Goal: Navigation & Orientation: Find specific page/section

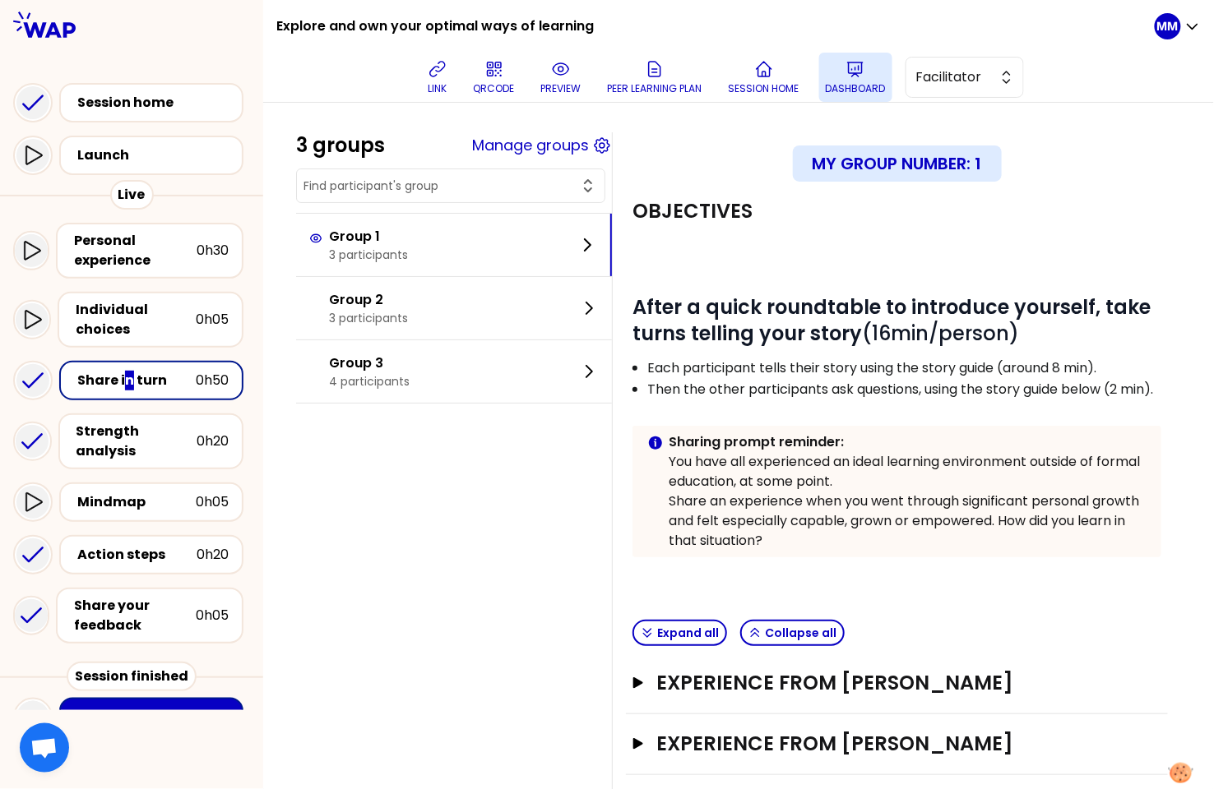
click at [863, 69] on icon at bounding box center [855, 70] width 15 height 14
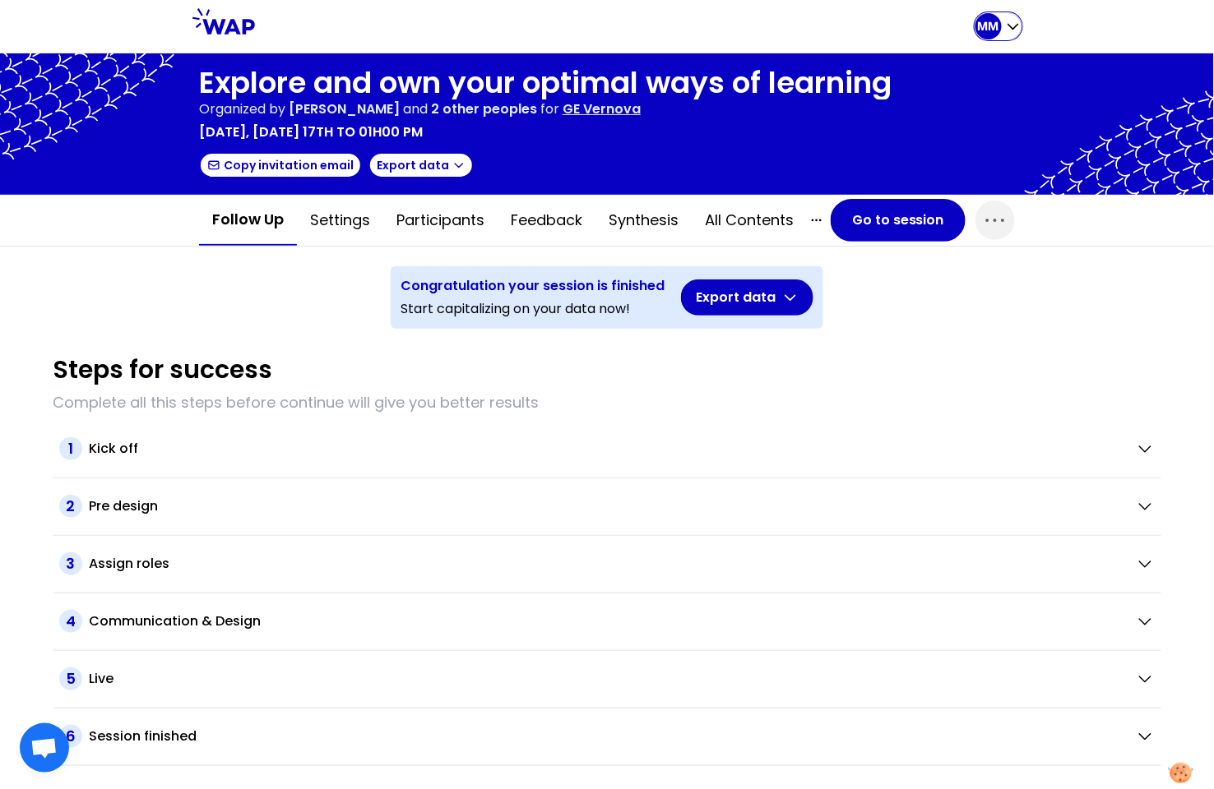
click at [989, 38] on div "MM" at bounding box center [988, 26] width 26 height 26
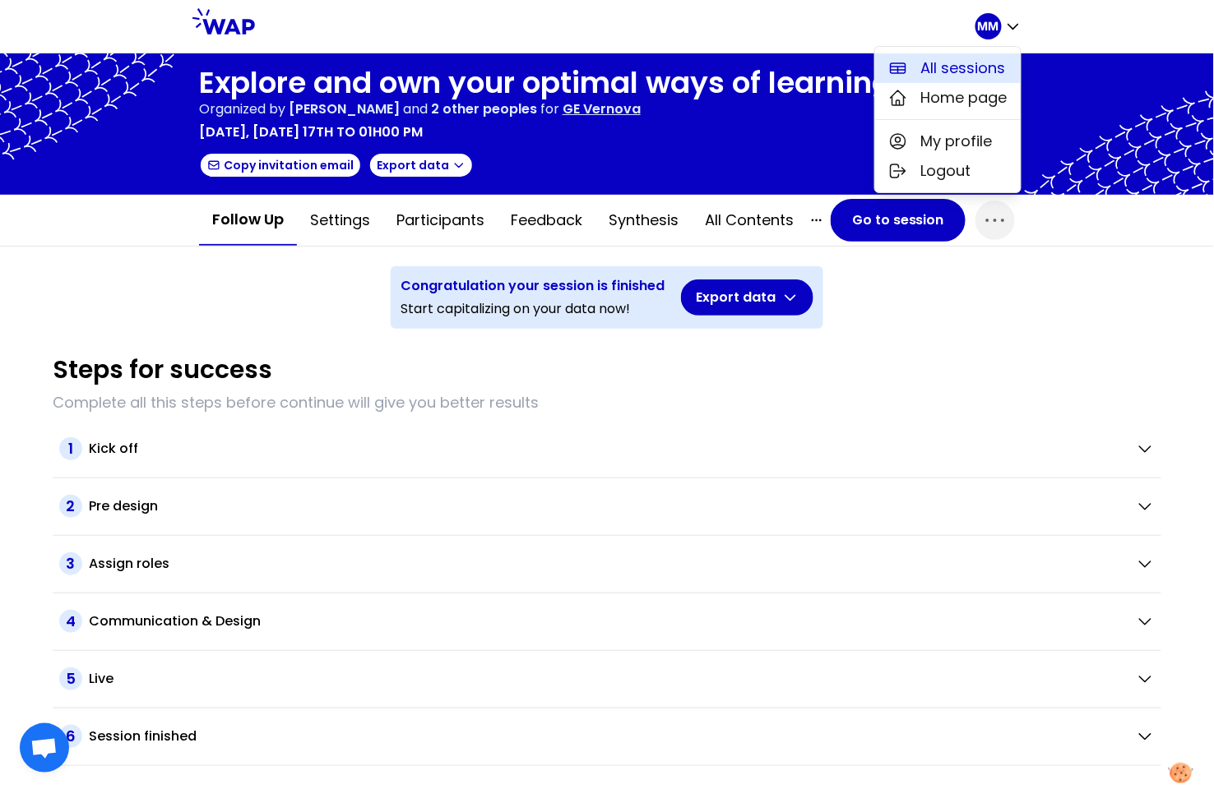
click at [958, 67] on span "All sessions" at bounding box center [963, 68] width 85 height 23
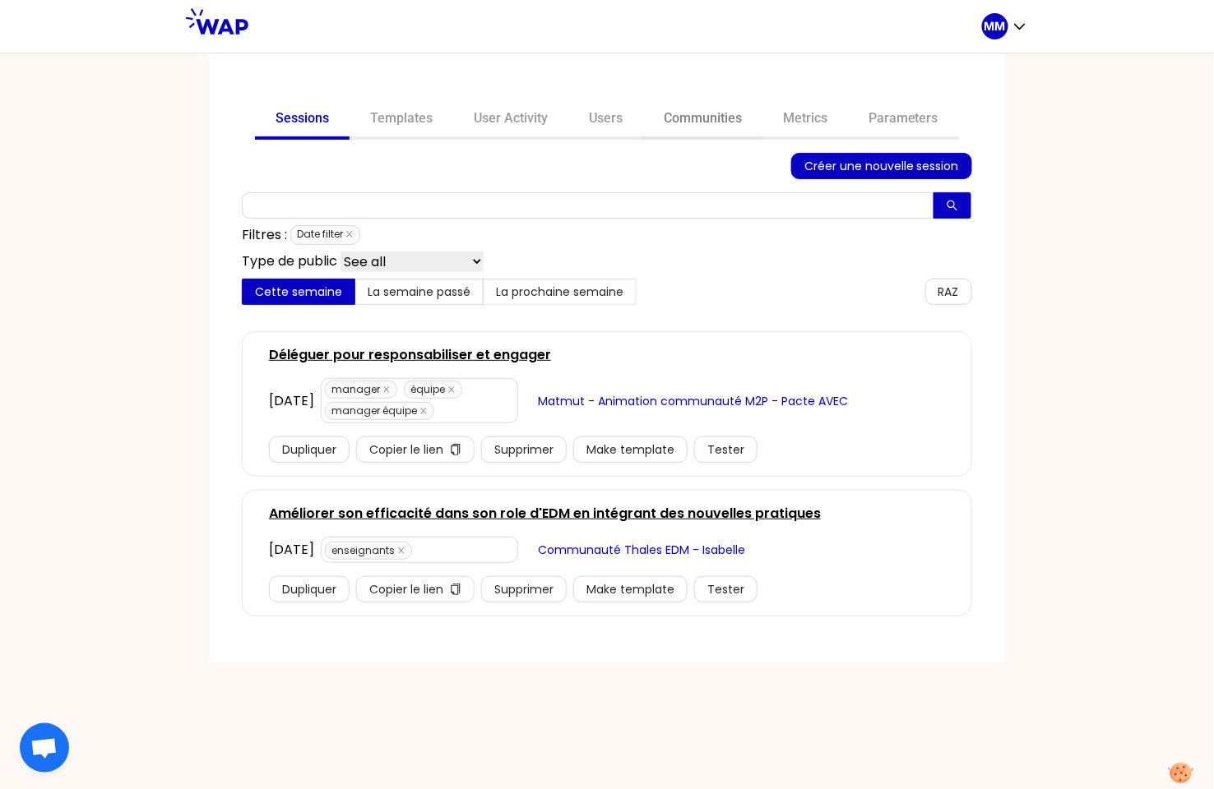
click at [739, 119] on link "Communities" at bounding box center [702, 119] width 119 height 39
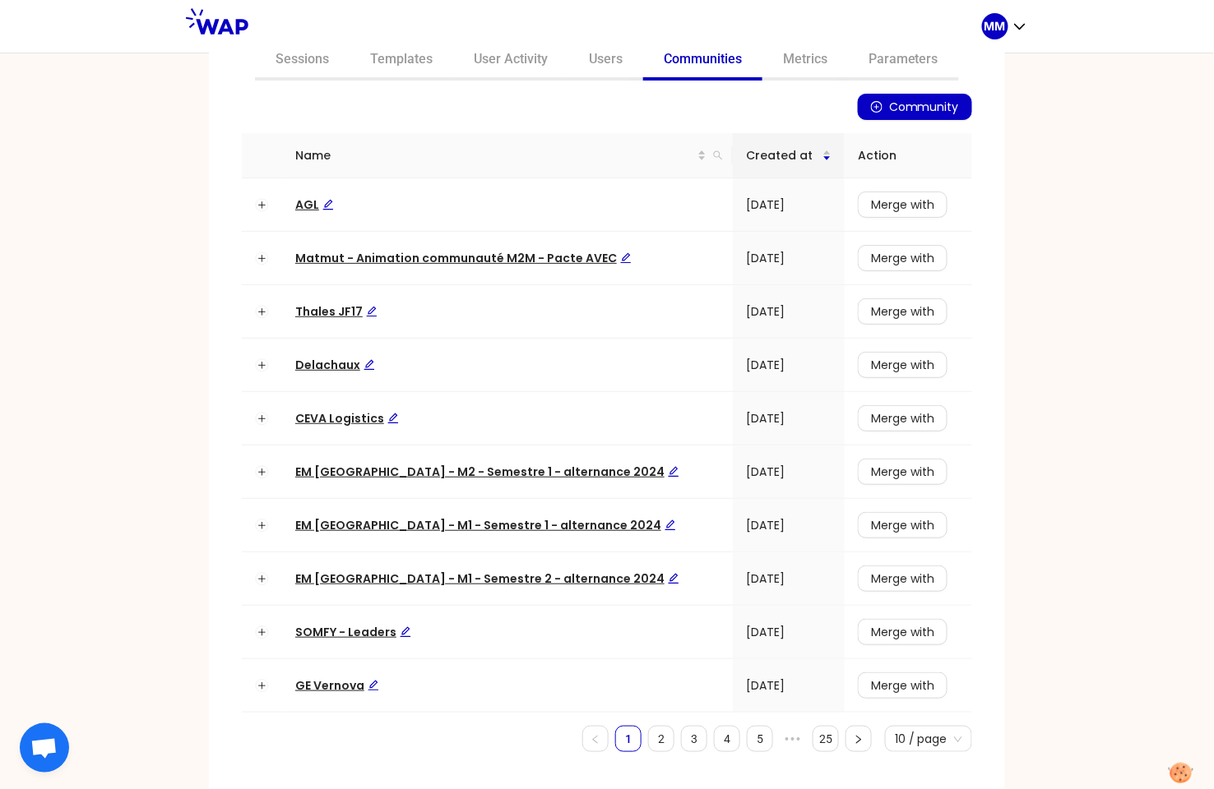
scroll to position [68, 0]
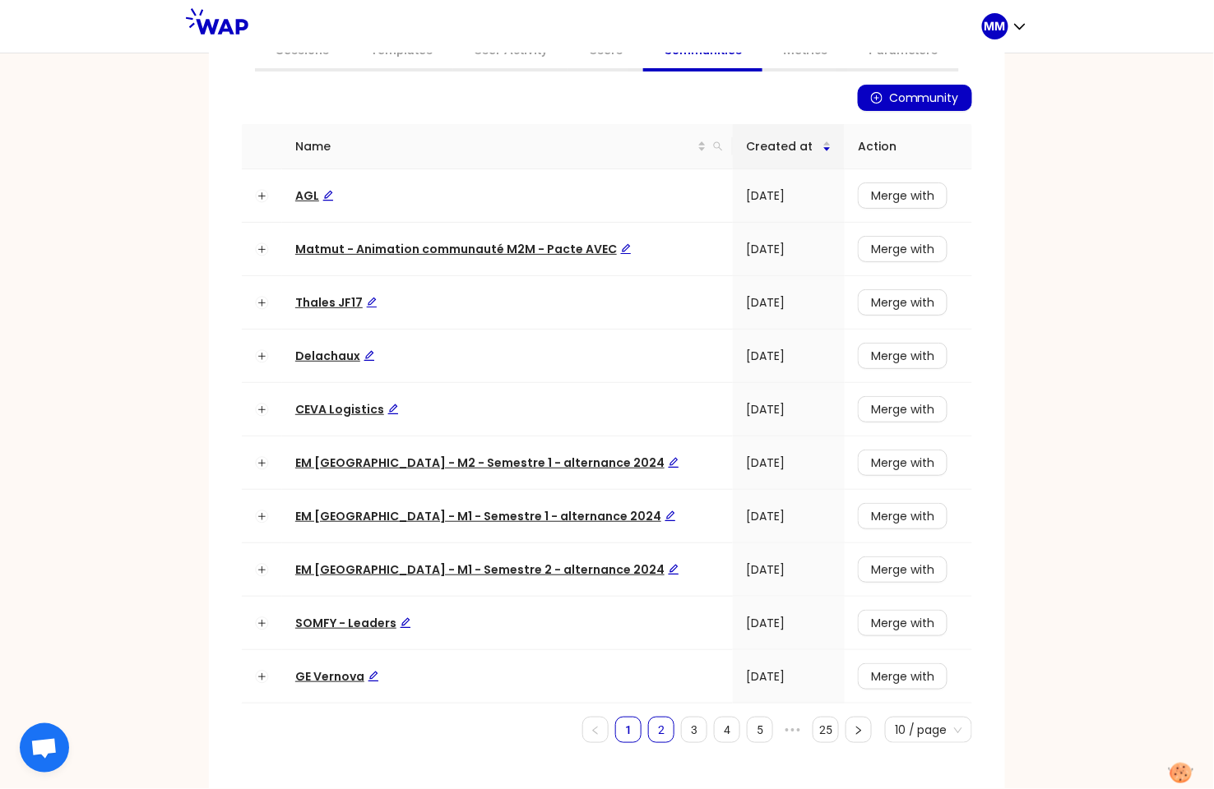
click at [655, 726] on link "2" at bounding box center [661, 730] width 25 height 25
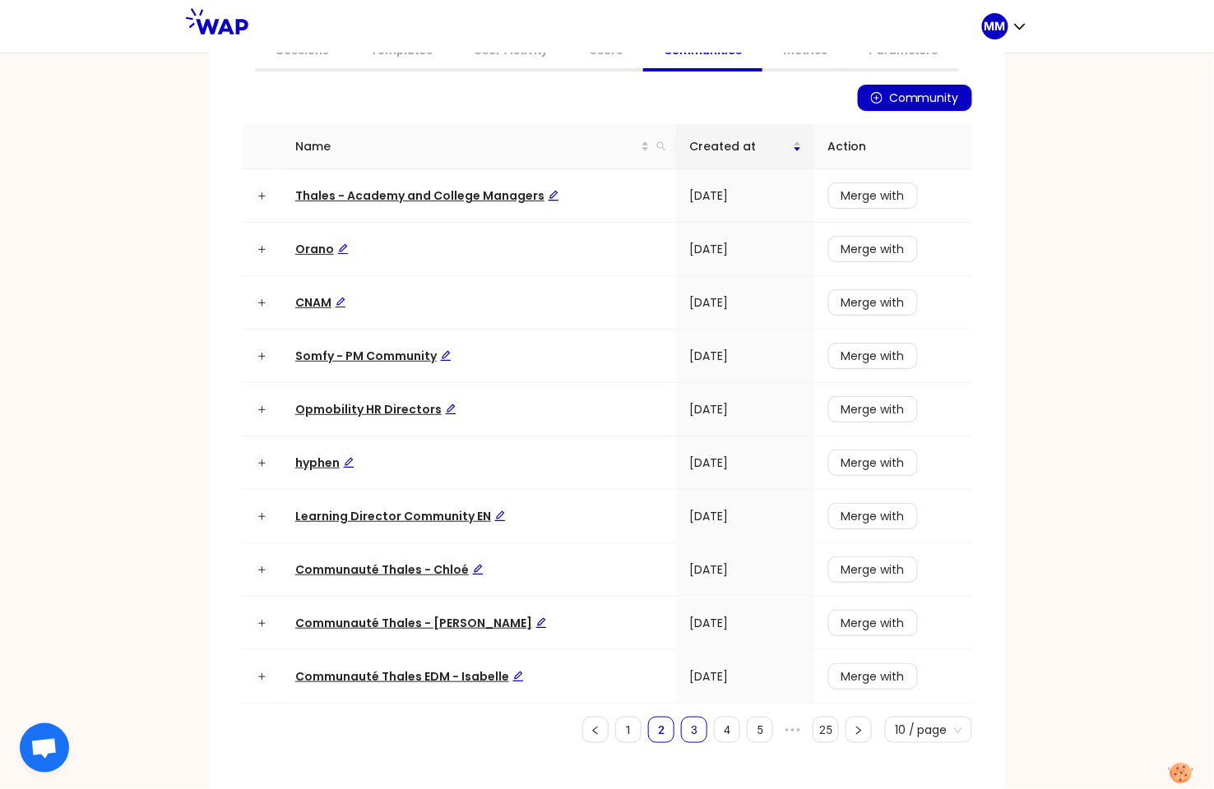
click at [687, 734] on link "3" at bounding box center [694, 730] width 25 height 25
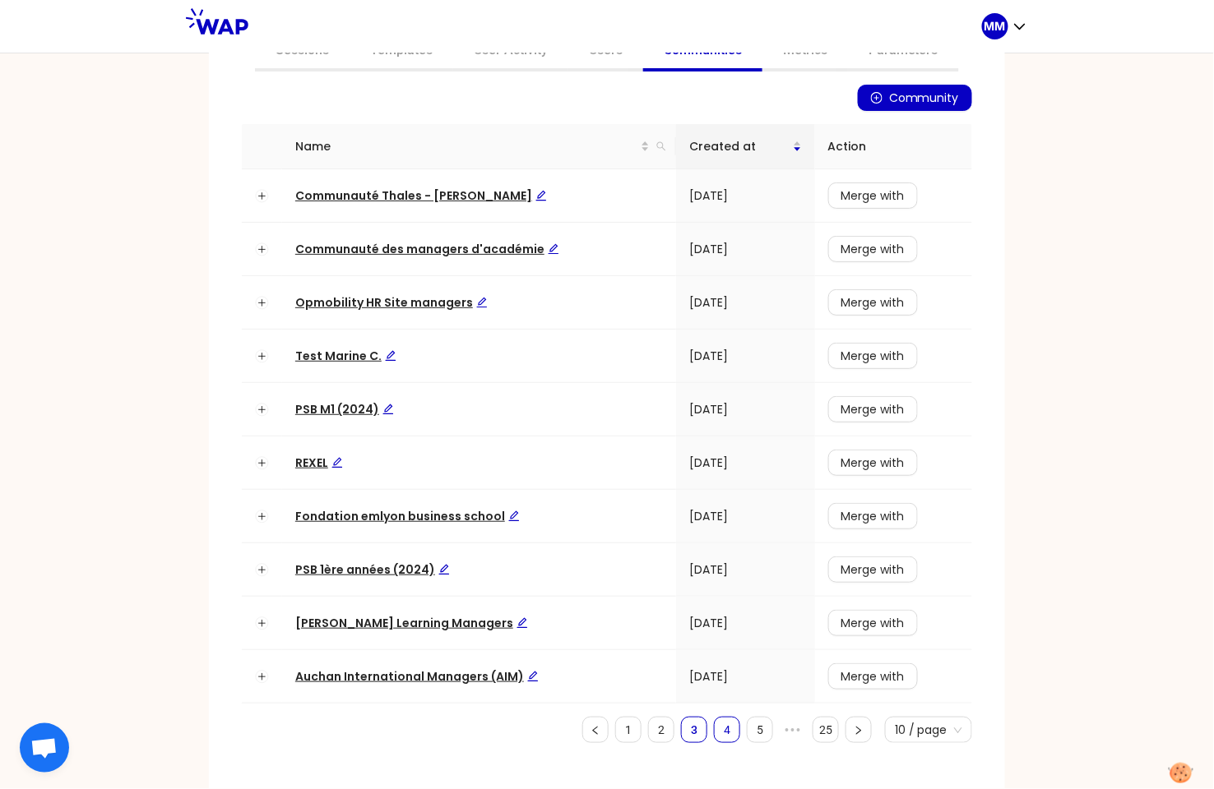
click at [720, 731] on link "4" at bounding box center [727, 730] width 25 height 25
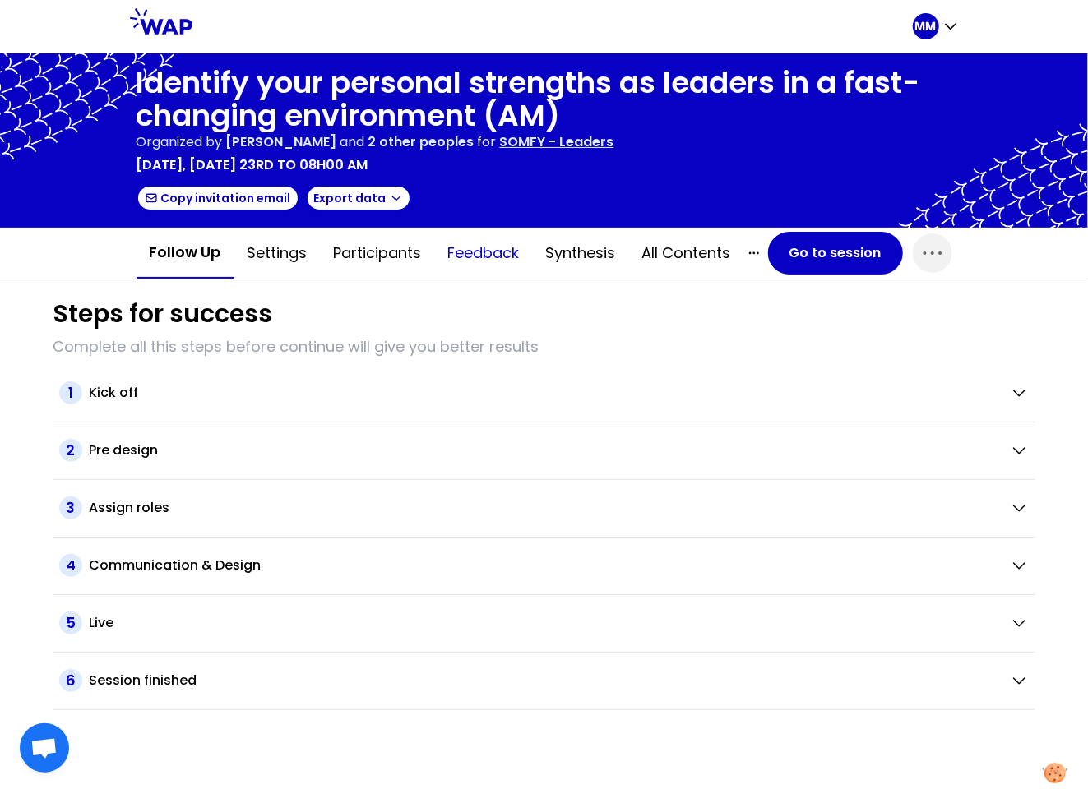
click at [488, 253] on button "Feedback" at bounding box center [484, 253] width 98 height 49
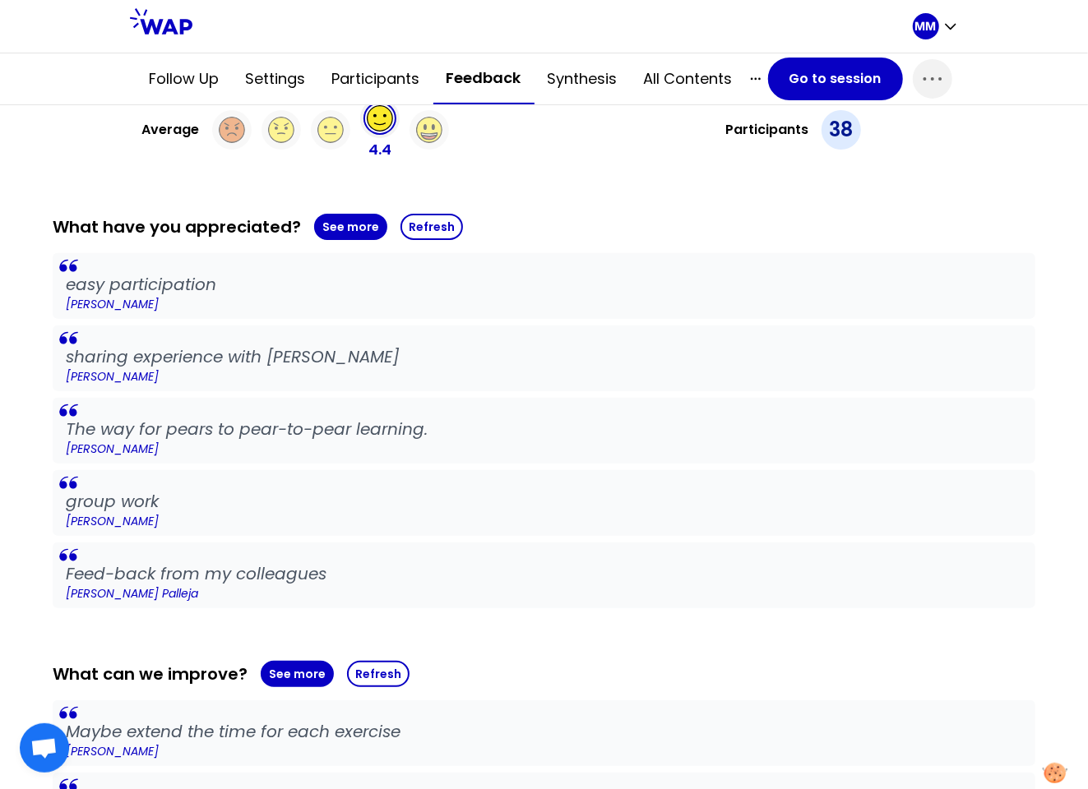
scroll to position [326, 0]
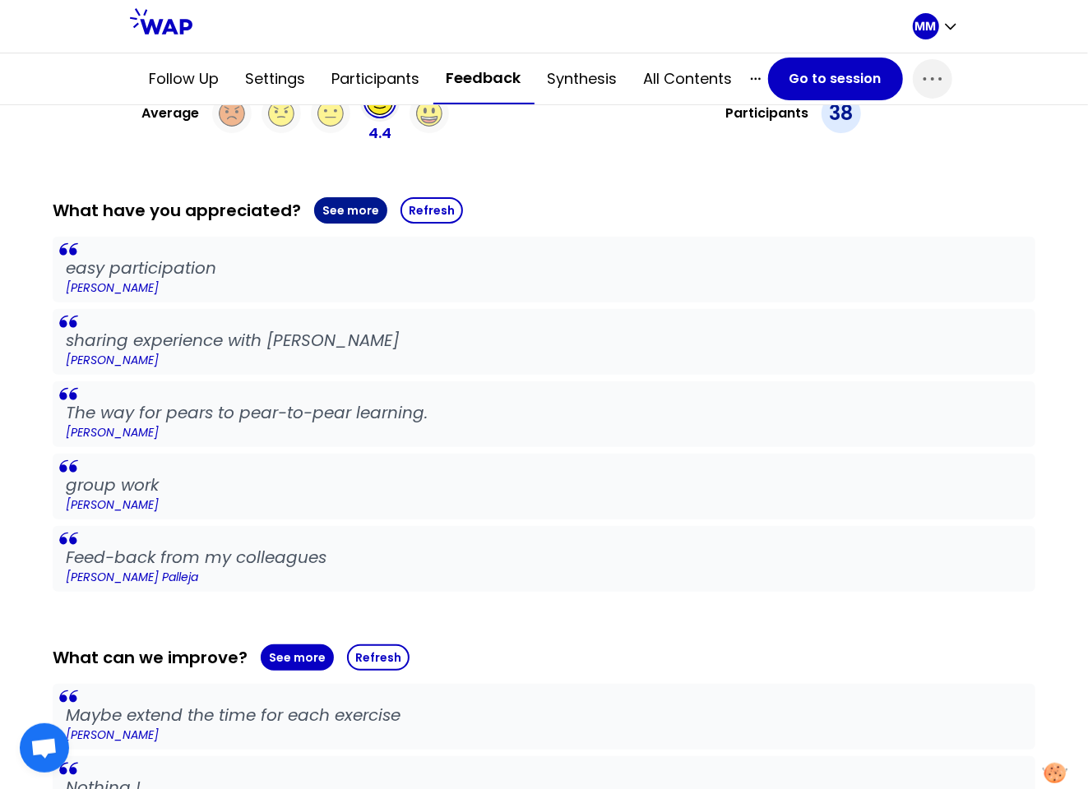
click at [348, 204] on button "See more" at bounding box center [350, 210] width 73 height 26
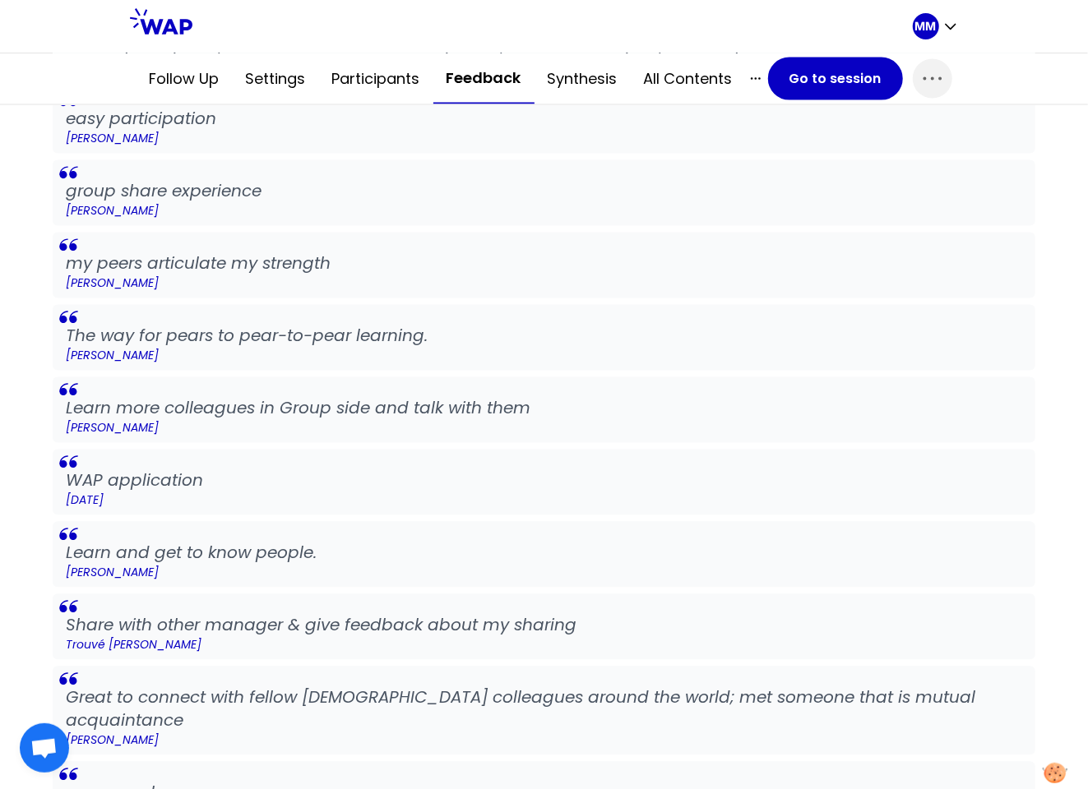
scroll to position [1587, 0]
